Goal: Communication & Community: Participate in discussion

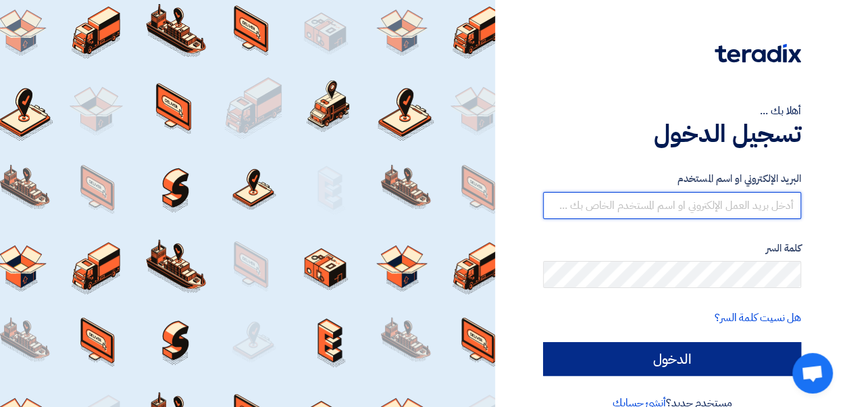
type input "[EMAIL_ADDRESS][DOMAIN_NAME]"
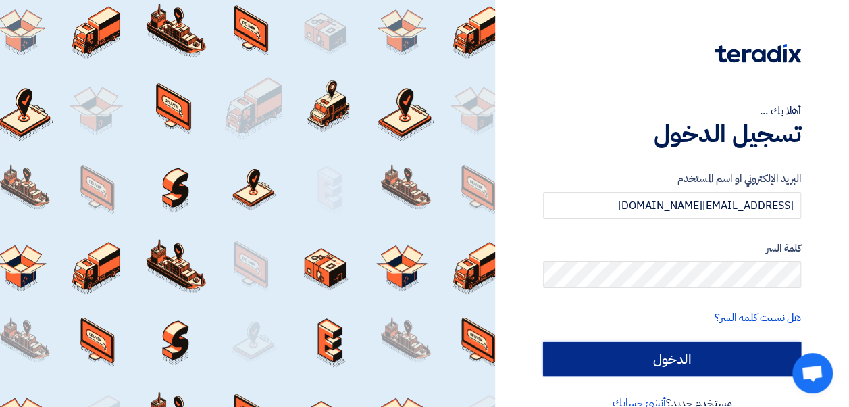
click at [640, 347] on input "الدخول" at bounding box center [672, 359] width 258 height 34
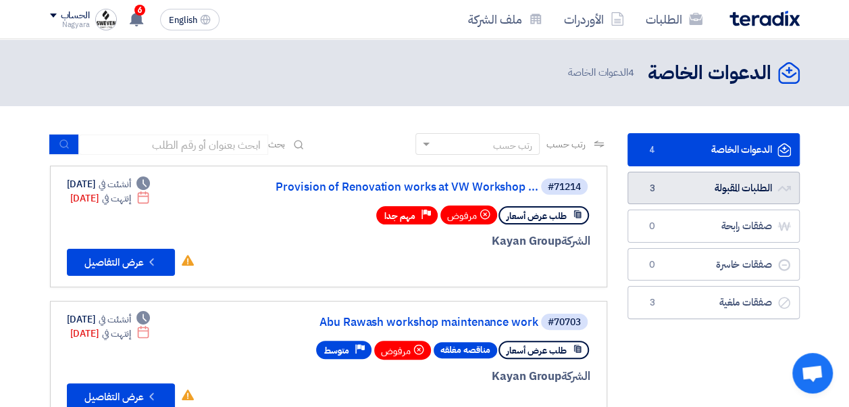
click at [685, 196] on link "الطلبات المقبولة الطلبات المقبولة 3" at bounding box center [714, 188] width 172 height 33
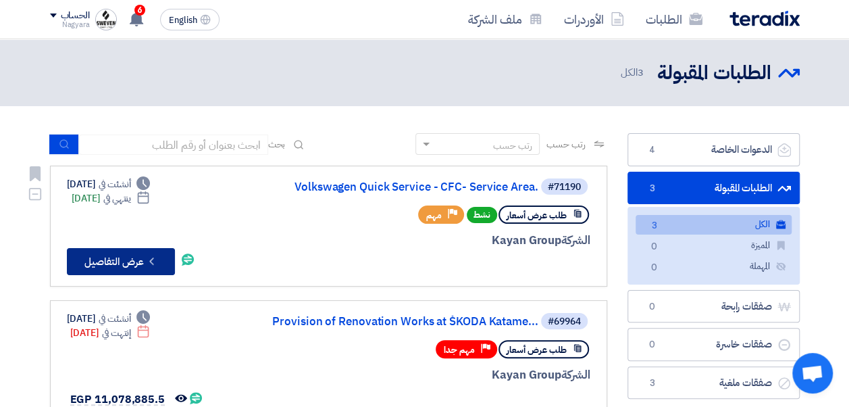
click at [145, 254] on button "Check details عرض التفاصيل" at bounding box center [121, 261] width 108 height 27
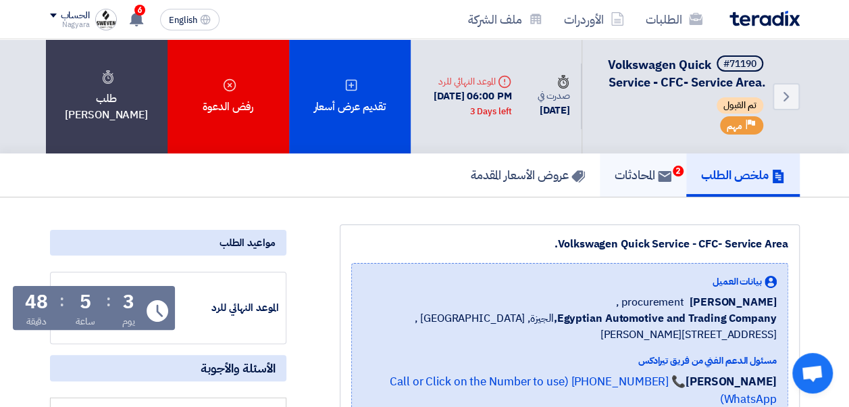
click at [644, 182] on h5 "المحادثات 2" at bounding box center [643, 175] width 57 height 16
